Goal: Task Accomplishment & Management: Manage account settings

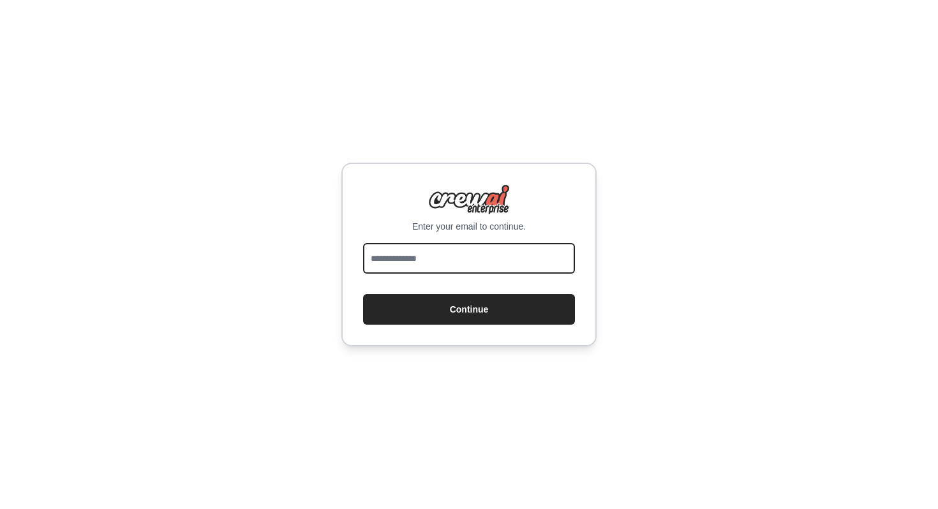
click at [474, 259] on input "email" at bounding box center [469, 258] width 212 height 31
type input "**********"
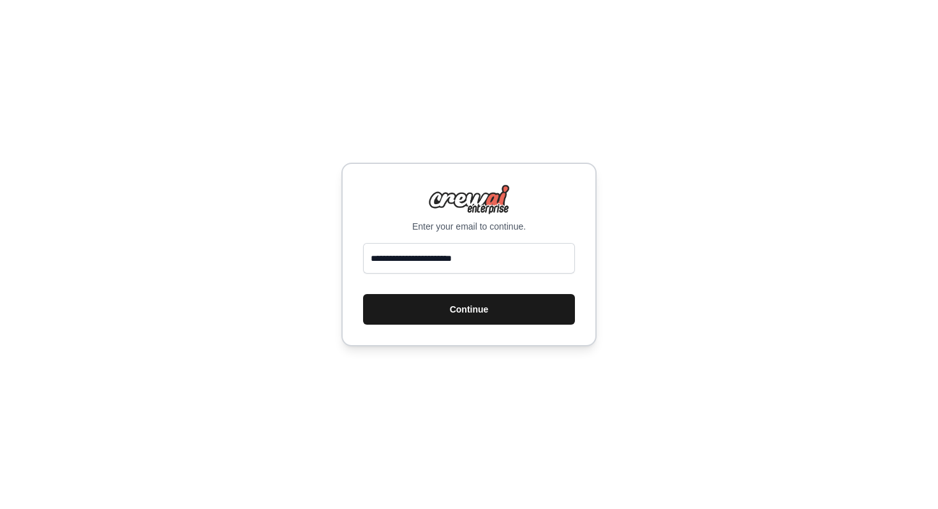
click at [475, 307] on button "Continue" at bounding box center [469, 309] width 212 height 31
click at [482, 309] on button "Continue" at bounding box center [469, 309] width 212 height 31
